Goal: Task Accomplishment & Management: Manage account settings

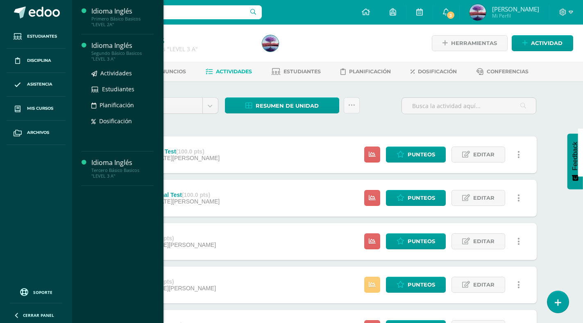
click at [96, 52] on div "Segundo Básico Basicos "LEVEL 3 A"" at bounding box center [122, 55] width 62 height 11
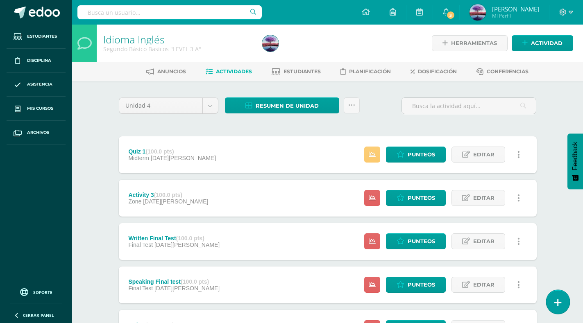
click at [556, 298] on link at bounding box center [557, 302] width 23 height 24
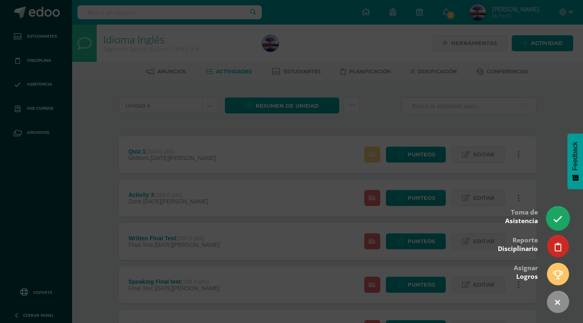
click at [560, 224] on icon at bounding box center [557, 219] width 9 height 9
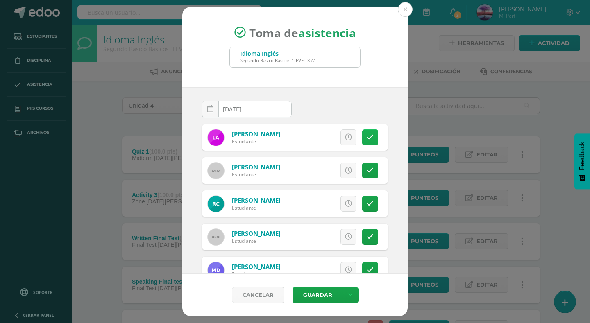
click at [367, 141] on icon at bounding box center [370, 137] width 7 height 7
click at [362, 174] on link at bounding box center [370, 171] width 16 height 16
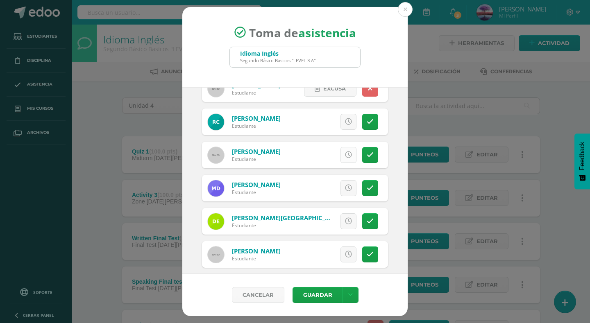
scroll to position [123, 0]
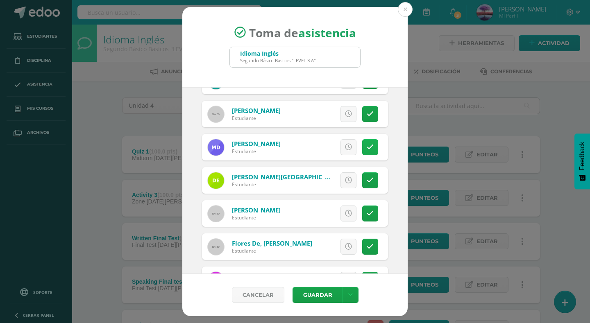
click at [362, 150] on link at bounding box center [370, 147] width 16 height 16
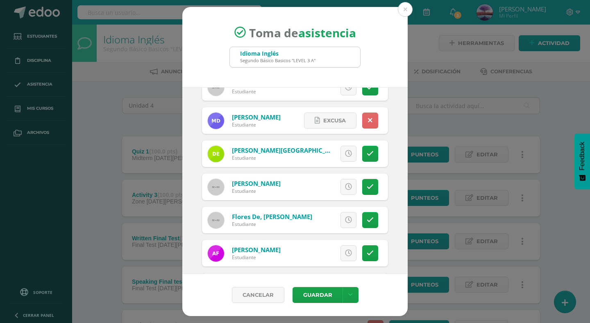
scroll to position [164, 0]
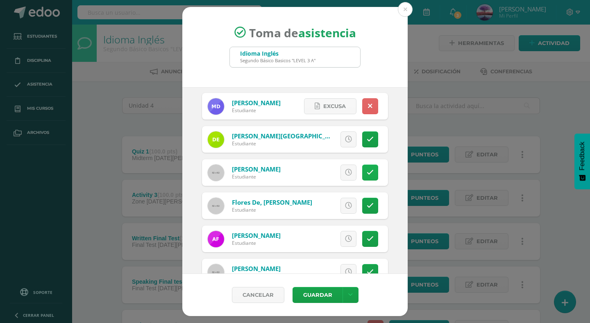
click at [367, 174] on icon at bounding box center [370, 172] width 7 height 7
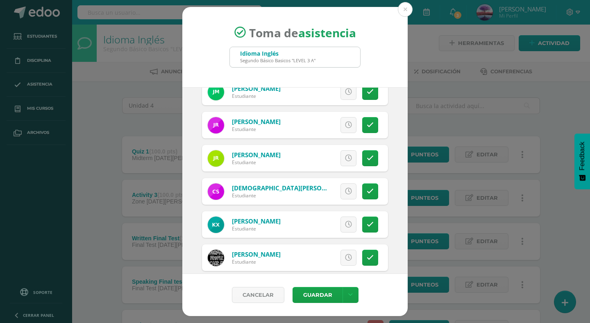
scroll to position [554, 0]
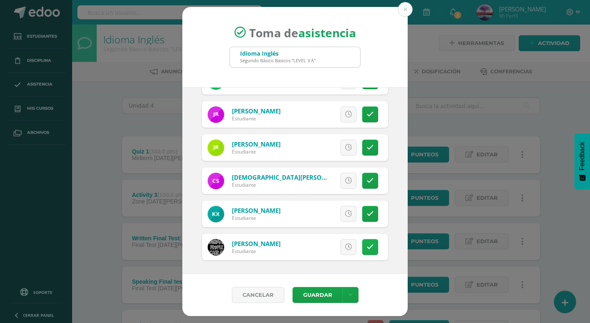
click at [367, 250] on icon at bounding box center [370, 247] width 7 height 7
click at [320, 293] on button "Guardar" at bounding box center [318, 295] width 50 height 16
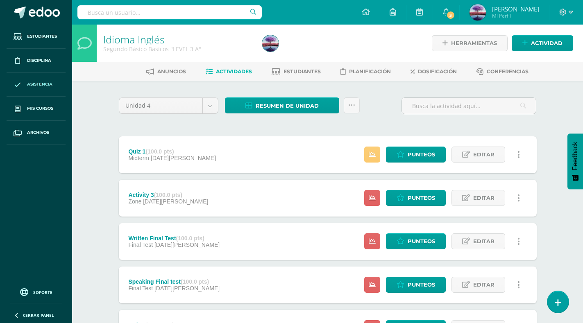
click at [49, 78] on link "Asistencia" at bounding box center [36, 85] width 59 height 24
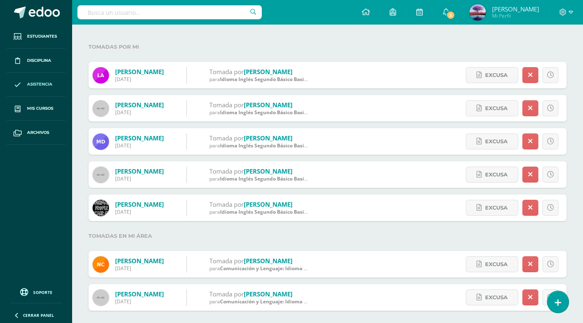
scroll to position [91, 0]
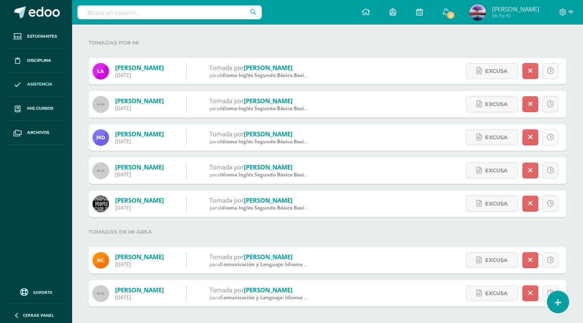
click at [548, 138] on icon at bounding box center [550, 137] width 7 height 7
click at [548, 171] on icon at bounding box center [550, 170] width 7 height 7
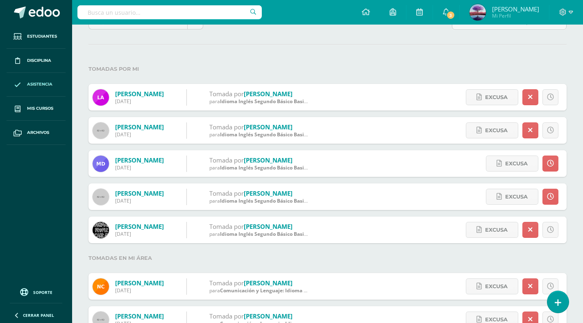
scroll to position [50, 0]
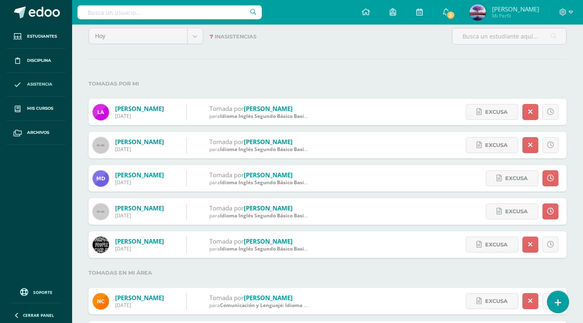
click at [215, 58] on div "Hoy Hoy Esta semana Este mes Este ciclo 7 Inasistencias Tomadas por mi Antón, L…" at bounding box center [327, 187] width 511 height 353
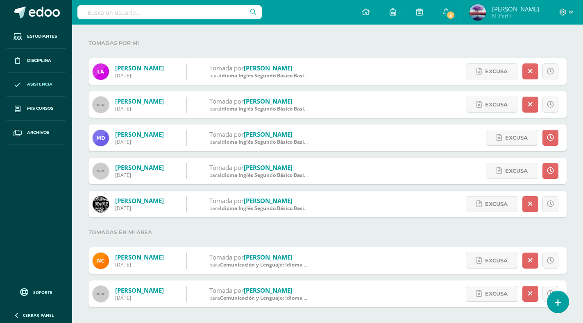
scroll to position [0, 0]
